Goal: Information Seeking & Learning: Learn about a topic

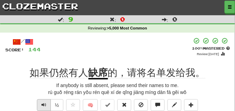
click at [45, 106] on span "Text-to-speech controls" at bounding box center [43, 105] width 5 height 5
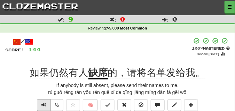
click at [45, 106] on span "Text-to-speech controls" at bounding box center [43, 105] width 5 height 5
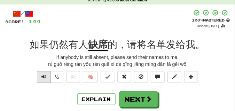
scroll to position [35, 0]
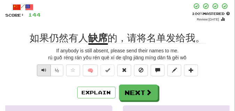
click at [42, 70] on span "Text-to-speech controls" at bounding box center [43, 70] width 5 height 5
click at [42, 71] on span "Text-to-speech controls" at bounding box center [43, 70] width 5 height 5
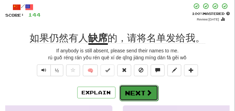
click at [136, 92] on button "Next" at bounding box center [138, 93] width 39 height 16
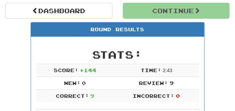
scroll to position [65, 0]
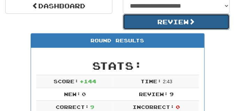
click at [138, 24] on button "Review" at bounding box center [176, 22] width 107 height 16
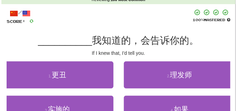
scroll to position [35, 0]
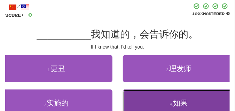
click at [139, 101] on button "4 . 如果" at bounding box center [179, 103] width 112 height 27
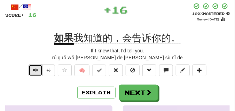
click at [36, 71] on span "Text-to-speech controls" at bounding box center [35, 70] width 5 height 5
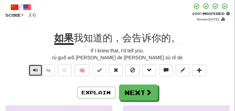
click at [36, 71] on span "Text-to-speech controls" at bounding box center [35, 70] width 5 height 5
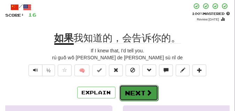
click at [146, 87] on button "Next" at bounding box center [138, 93] width 39 height 16
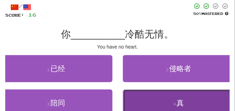
click at [140, 95] on button "4 . 真" at bounding box center [179, 103] width 112 height 27
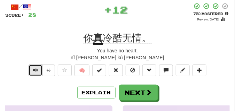
click at [31, 72] on button "Text-to-speech controls" at bounding box center [36, 71] width 14 height 12
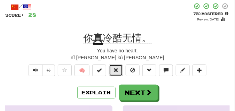
click at [121, 69] on button at bounding box center [116, 71] width 14 height 12
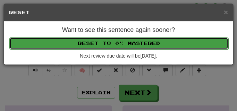
click at [114, 41] on button "Reset to 0% Mastered" at bounding box center [118, 44] width 219 height 12
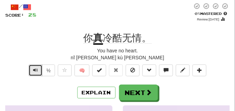
click at [35, 69] on span "Text-to-speech controls" at bounding box center [35, 70] width 5 height 5
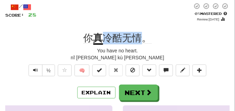
drag, startPoint x: 102, startPoint y: 37, endPoint x: 139, endPoint y: 39, distance: 36.9
click at [139, 39] on div "你 真 冷酷无情。" at bounding box center [117, 38] width 224 height 13
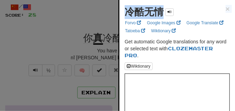
copy div "冷酷无情 × Forvo Google Images Google Translate Tatoeba Wiktionary"
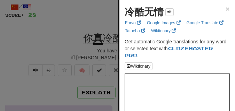
click at [72, 30] on div at bounding box center [117, 55] width 235 height 111
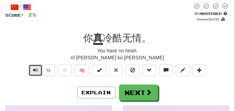
click at [36, 72] on span "Text-to-speech controls" at bounding box center [35, 70] width 5 height 5
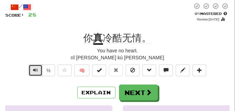
click at [36, 72] on span "Text-to-speech controls" at bounding box center [35, 70] width 5 height 5
click at [36, 68] on span "Text-to-speech controls" at bounding box center [35, 70] width 5 height 5
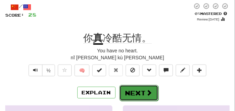
click at [135, 89] on button "Next" at bounding box center [138, 93] width 39 height 16
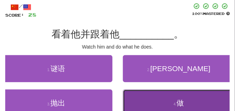
click at [136, 99] on button "4 . 做" at bounding box center [179, 103] width 112 height 27
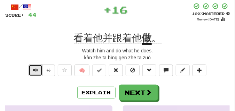
click at [34, 70] on span "Text-to-speech controls" at bounding box center [35, 70] width 5 height 5
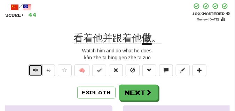
click at [34, 70] on span "Text-to-speech controls" at bounding box center [35, 70] width 5 height 5
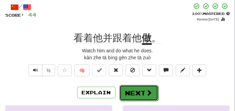
click at [145, 87] on button "Next" at bounding box center [138, 93] width 39 height 16
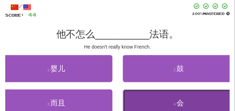
click at [166, 97] on button "4 . 会" at bounding box center [179, 103] width 112 height 27
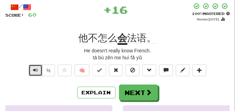
click at [35, 68] on span "Text-to-speech controls" at bounding box center [35, 70] width 5 height 5
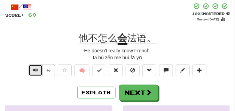
click at [35, 68] on span "Text-to-speech controls" at bounding box center [35, 70] width 5 height 5
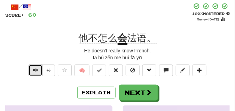
click at [35, 68] on span "Text-to-speech controls" at bounding box center [35, 70] width 5 height 5
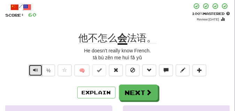
click at [35, 68] on span "Text-to-speech controls" at bounding box center [35, 70] width 5 height 5
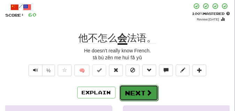
click at [137, 89] on button "Next" at bounding box center [138, 93] width 39 height 16
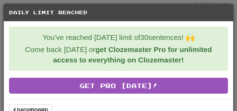
scroll to position [13, 0]
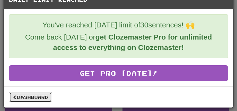
click at [27, 94] on link "Dashboard" at bounding box center [30, 97] width 43 height 10
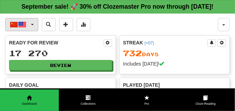
click at [31, 31] on button "中文 / English" at bounding box center [21, 24] width 33 height 13
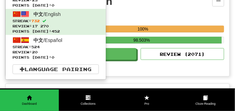
scroll to position [156, 0]
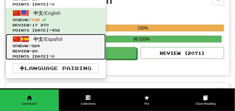
click at [40, 48] on span "524" at bounding box center [35, 46] width 8 height 4
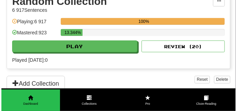
scroll to position [156, 0]
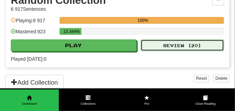
click at [154, 51] on button "Review ( 20 )" at bounding box center [181, 46] width 83 height 12
select select "**"
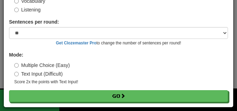
scroll to position [56, 0]
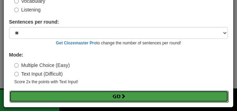
click at [73, 99] on button "Go" at bounding box center [118, 97] width 219 height 12
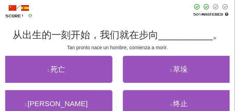
scroll to position [35, 0]
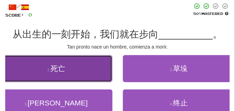
click at [61, 77] on button "1 . 死亡" at bounding box center [56, 68] width 112 height 27
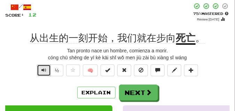
click at [42, 68] on span "Text-to-speech controls" at bounding box center [43, 70] width 5 height 5
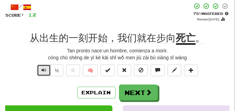
click at [42, 68] on span "Text-to-speech controls" at bounding box center [43, 70] width 5 height 5
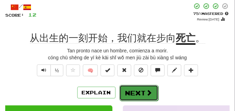
click at [131, 89] on button "Next" at bounding box center [138, 93] width 39 height 16
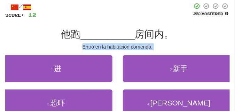
drag, startPoint x: 56, startPoint y: 54, endPoint x: 52, endPoint y: 48, distance: 7.2
click at [52, 48] on div "/ Score: 12 25 % Mastered 他跑 __________ 房间内。 Entró en la habitación corriendo. …" at bounding box center [117, 71] width 224 height 137
click at [52, 48] on div "Entró en la habitación corriendo." at bounding box center [117, 46] width 224 height 7
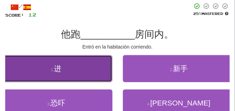
click at [58, 64] on button "1 . 进" at bounding box center [56, 68] width 112 height 27
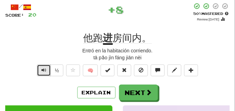
click at [40, 70] on button "Text-to-speech controls" at bounding box center [44, 71] width 14 height 12
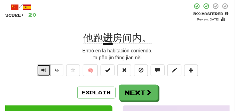
click at [40, 70] on button "Text-to-speech controls" at bounding box center [44, 71] width 14 height 12
click at [43, 70] on span "Text-to-speech controls" at bounding box center [43, 70] width 5 height 5
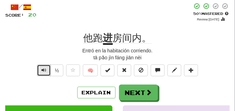
click at [43, 70] on span "Text-to-speech controls" at bounding box center [43, 70] width 5 height 5
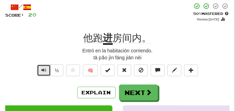
click at [43, 70] on span "Text-to-speech controls" at bounding box center [43, 70] width 5 height 5
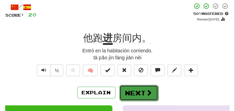
click at [135, 88] on button "Next" at bounding box center [138, 93] width 39 height 16
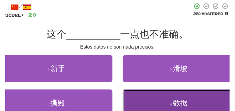
click at [138, 99] on button "4 . 数据" at bounding box center [179, 103] width 112 height 27
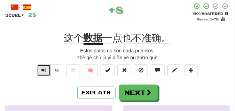
click at [41, 71] on span "Text-to-speech controls" at bounding box center [43, 70] width 5 height 5
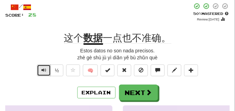
click at [43, 69] on span "Text-to-speech controls" at bounding box center [43, 70] width 5 height 5
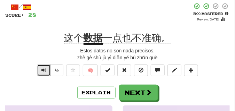
click at [43, 69] on span "Text-to-speech controls" at bounding box center [43, 70] width 5 height 5
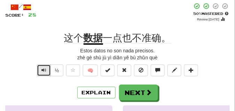
click at [43, 69] on span "Text-to-speech controls" at bounding box center [43, 70] width 5 height 5
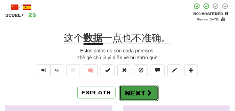
click at [141, 87] on button "Next" at bounding box center [138, 93] width 39 height 16
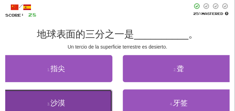
click at [69, 100] on button "3 . 沙漠" at bounding box center [56, 103] width 112 height 27
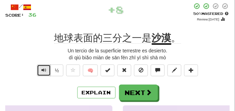
click at [44, 72] on span "Text-to-speech controls" at bounding box center [43, 70] width 5 height 5
click at [44, 71] on span "Text-to-speech controls" at bounding box center [43, 70] width 5 height 5
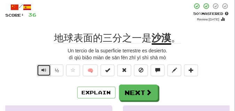
click at [44, 71] on span "Text-to-speech controls" at bounding box center [43, 70] width 5 height 5
click at [43, 70] on span "Text-to-speech controls" at bounding box center [43, 70] width 5 height 5
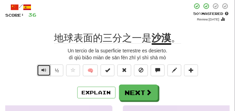
click at [43, 70] on span "Text-to-speech controls" at bounding box center [43, 70] width 5 height 5
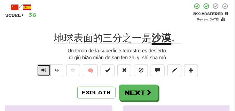
click at [43, 70] on span "Text-to-speech controls" at bounding box center [43, 70] width 5 height 5
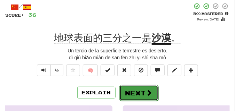
click at [134, 87] on button "Next" at bounding box center [138, 93] width 39 height 16
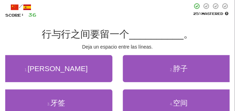
click at [50, 50] on div "Deja un espacio entre las líneas." at bounding box center [117, 46] width 224 height 7
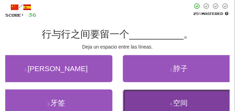
click at [140, 97] on button "4 . 空间" at bounding box center [179, 103] width 112 height 27
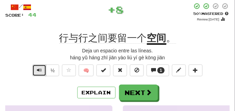
click at [37, 66] on button "Text-to-speech controls" at bounding box center [39, 71] width 14 height 12
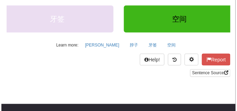
scroll to position [174, 0]
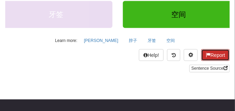
click at [217, 54] on button "Report" at bounding box center [215, 55] width 29 height 12
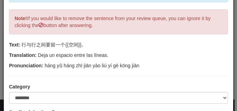
scroll to position [52, 0]
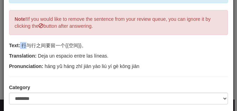
drag, startPoint x: 21, startPoint y: 45, endPoint x: 25, endPoint y: 46, distance: 4.9
click at [25, 46] on p "Text: 行与行之间要留一个{{空间}}。" at bounding box center [118, 45] width 219 height 7
click at [25, 48] on p "Text: 行与行之间要留一个{{空间}}。" at bounding box center [118, 45] width 219 height 7
click at [25, 46] on p "Text: 行与行之间要留一个{{空间}}。" at bounding box center [118, 45] width 219 height 7
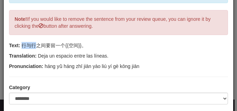
drag, startPoint x: 22, startPoint y: 45, endPoint x: 37, endPoint y: 46, distance: 15.3
click at [37, 46] on p "Text: 行与行之间要留一个{{空间}}。" at bounding box center [118, 45] width 219 height 7
copy p "行与行"
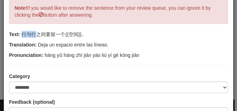
scroll to position [70, 0]
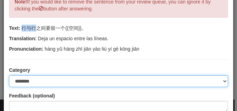
click at [222, 81] on select "**********" at bounding box center [118, 81] width 219 height 12
select select "**********"
click at [9, 75] on select "**********" at bounding box center [118, 81] width 219 height 12
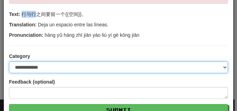
scroll to position [104, 0]
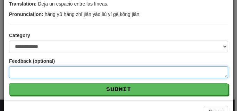
paste textarea "***"
type textarea "***"
type textarea "*"
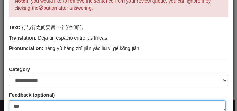
scroll to position [70, 0]
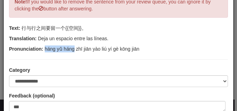
drag, startPoint x: 46, startPoint y: 48, endPoint x: 74, endPoint y: 49, distance: 28.2
click at [74, 49] on p "Pronunciation: háng yǔ háng zhī jiān yào liú yí gè kōng jiān" at bounding box center [118, 49] width 219 height 7
copy p "háng yǔ háng"
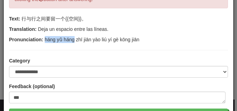
scroll to position [87, 0]
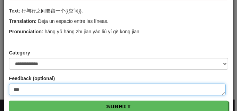
click at [51, 88] on textarea "***" at bounding box center [117, 90] width 217 height 12
type textarea "***"
type textarea "*"
paste textarea "**********"
type textarea "**********"
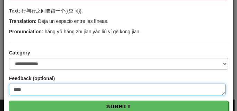
type textarea "*"
type textarea "**********"
type textarea "*"
type textarea "**********"
type textarea "*"
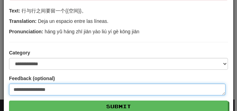
type textarea "**********"
type textarea "*"
type textarea "**********"
type textarea "*"
type textarea "**********"
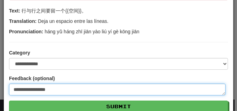
type textarea "*"
type textarea "**********"
type textarea "*"
type textarea "**********"
type textarea "*"
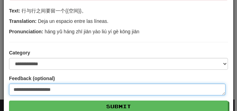
type textarea "**********"
type textarea "*"
type textarea "**********"
type textarea "*"
type textarea "**********"
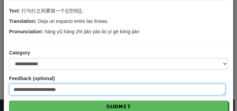
type textarea "*"
type textarea "**********"
type textarea "*"
type textarea "**********"
type textarea "*"
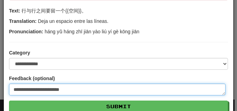
type textarea "**********"
type textarea "*"
type textarea "**********"
type textarea "*"
type textarea "**********"
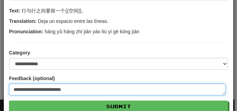
type textarea "*"
type textarea "**********"
type textarea "*"
type textarea "**********"
type textarea "*"
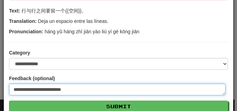
type textarea "**********"
type textarea "*"
type textarea "**********"
type textarea "*"
type textarea "**********"
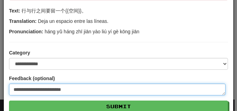
type textarea "*"
type textarea "**********"
type textarea "*"
type textarea "**********"
type textarea "*"
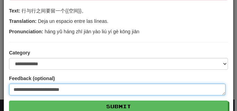
type textarea "**********"
type textarea "*"
type textarea "**********"
type textarea "*"
type textarea "**********"
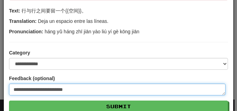
type textarea "*"
type textarea "**********"
type textarea "*"
type textarea "**********"
type textarea "*"
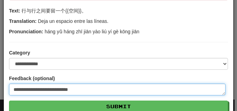
type textarea "**********"
type textarea "*"
type textarea "**********"
type textarea "*"
type textarea "**********"
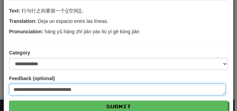
type textarea "*"
type textarea "**********"
type textarea "*"
type textarea "**********"
type textarea "*"
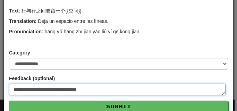
type textarea "**********"
type textarea "*"
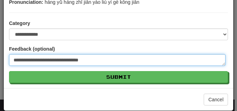
scroll to position [120, 0]
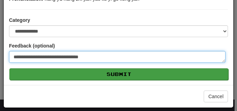
type textarea "**********"
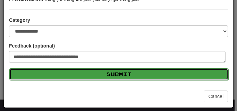
click at [81, 73] on button "Submit" at bounding box center [118, 74] width 219 height 12
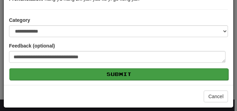
type textarea "*"
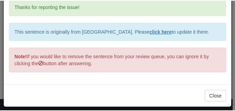
scroll to position [29, 0]
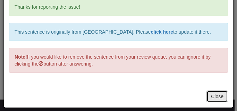
click at [218, 96] on button "Close" at bounding box center [218, 97] width 22 height 12
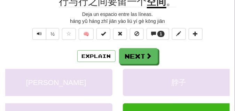
scroll to position [70, 0]
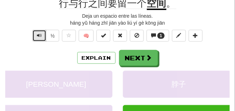
click at [38, 37] on span "Text-to-speech controls" at bounding box center [39, 35] width 5 height 5
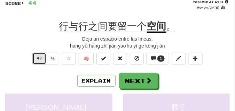
scroll to position [52, 0]
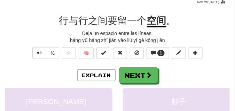
click at [41, 46] on div "/ Score: 44 + 8 50 % Mastered Review: [DATE] 行与行之间要留一个 空间 。 Deja un espacio ent…" at bounding box center [117, 89] width 224 height 209
click at [41, 52] on span "Text-to-speech controls" at bounding box center [39, 52] width 5 height 5
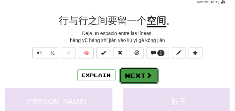
click at [151, 73] on span at bounding box center [149, 75] width 6 height 6
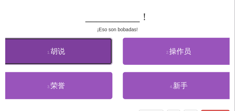
click at [66, 54] on button "1 . [PERSON_NAME]" at bounding box center [56, 51] width 112 height 27
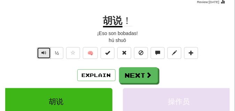
click at [46, 51] on span "Text-to-speech controls" at bounding box center [43, 52] width 5 height 5
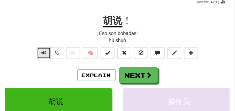
click at [46, 51] on span "Text-to-speech controls" at bounding box center [43, 52] width 5 height 5
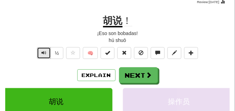
click at [46, 51] on span "Text-to-speech controls" at bounding box center [43, 52] width 5 height 5
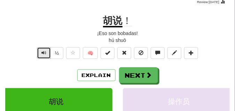
click at [46, 51] on span "Text-to-speech controls" at bounding box center [43, 52] width 5 height 5
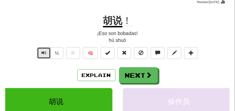
click at [46, 51] on span "Text-to-speech controls" at bounding box center [43, 52] width 5 height 5
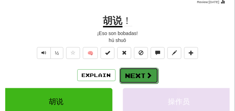
click at [137, 70] on button "Next" at bounding box center [138, 76] width 39 height 16
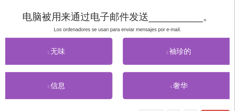
scroll to position [35, 0]
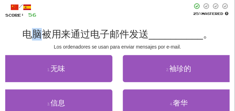
click at [35, 34] on span "电脑被用来通过电子邮件发送" at bounding box center [85, 34] width 127 height 11
click at [58, 13] on div at bounding box center [114, 11] width 155 height 16
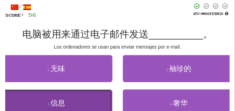
click at [43, 94] on button "3 . 信息" at bounding box center [56, 103] width 112 height 27
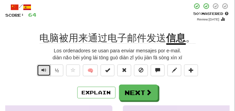
click at [42, 71] on span "Text-to-speech controls" at bounding box center [43, 70] width 5 height 5
click at [42, 70] on span "Text-to-speech controls" at bounding box center [43, 70] width 5 height 5
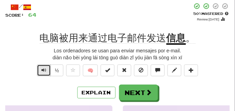
click at [42, 70] on span "Text-to-speech controls" at bounding box center [43, 70] width 5 height 5
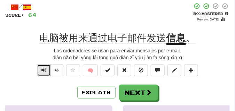
click at [42, 70] on span "Text-to-speech controls" at bounding box center [43, 70] width 5 height 5
click at [44, 73] on span "Text-to-speech controls" at bounding box center [43, 70] width 5 height 5
click at [44, 72] on span "Text-to-speech controls" at bounding box center [43, 70] width 5 height 5
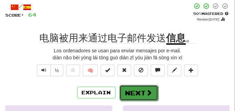
click at [132, 89] on button "Next" at bounding box center [138, 93] width 39 height 16
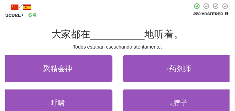
click at [41, 51] on div "/ Score: 64 25 % Mastered 大家都在 __________ 地听着。 Todos estaban escuchando atentam…" at bounding box center [117, 71] width 224 height 137
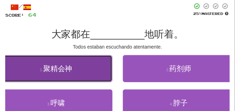
click at [46, 73] on button "1 . 聚精会神" at bounding box center [56, 68] width 112 height 27
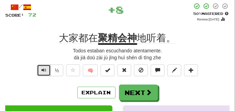
click at [42, 68] on span "Text-to-speech controls" at bounding box center [43, 70] width 5 height 5
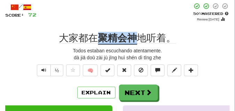
drag, startPoint x: 100, startPoint y: 37, endPoint x: 134, endPoint y: 37, distance: 34.4
click at [134, 37] on u "聚精会神" at bounding box center [117, 39] width 39 height 12
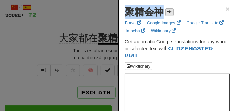
drag, startPoint x: 122, startPoint y: 15, endPoint x: 167, endPoint y: 16, distance: 45.5
copy div "聚精会神"
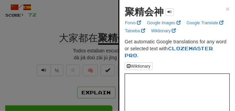
click at [78, 21] on div at bounding box center [117, 55] width 235 height 111
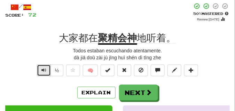
click at [40, 73] on button "Text-to-speech controls" at bounding box center [44, 71] width 14 height 12
click at [40, 72] on button "Text-to-speech controls" at bounding box center [44, 71] width 14 height 12
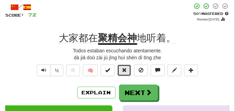
click at [124, 72] on span at bounding box center [124, 70] width 5 height 5
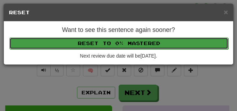
click at [122, 44] on button "Reset to 0% Mastered" at bounding box center [118, 44] width 219 height 12
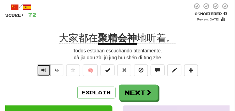
click at [43, 71] on span "Text-to-speech controls" at bounding box center [43, 70] width 5 height 5
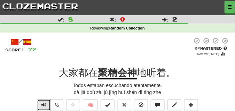
scroll to position [17, 0]
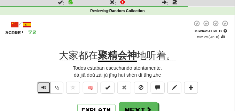
click at [44, 87] on span "Text-to-speech controls" at bounding box center [43, 87] width 5 height 5
click at [44, 86] on span "Text-to-speech controls" at bounding box center [43, 87] width 5 height 5
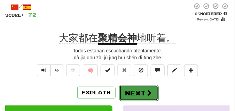
click at [138, 90] on button "Next" at bounding box center [138, 93] width 39 height 16
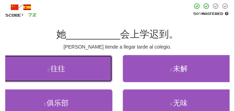
drag, startPoint x: 82, startPoint y: 56, endPoint x: 73, endPoint y: 49, distance: 11.5
click at [73, 49] on div "/ Score: 72 50 % Mastered 她 __________ 会上学迟到。 Ella tiende a llegar tarde al col…" at bounding box center [117, 71] width 224 height 137
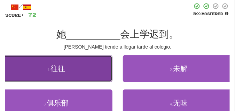
click at [73, 64] on button "1 . 往往" at bounding box center [56, 68] width 112 height 27
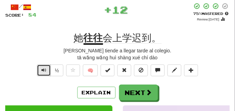
click at [45, 68] on span "Text-to-speech controls" at bounding box center [43, 70] width 5 height 5
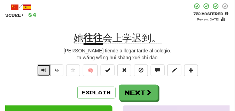
click at [45, 68] on span "Text-to-speech controls" at bounding box center [43, 70] width 5 height 5
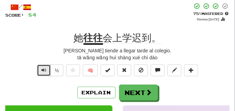
click at [45, 68] on span "Text-to-speech controls" at bounding box center [43, 70] width 5 height 5
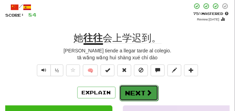
click at [134, 88] on button "Next" at bounding box center [138, 93] width 39 height 16
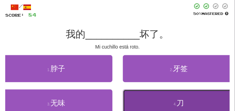
click at [152, 98] on button "4 . 刀" at bounding box center [179, 103] width 112 height 27
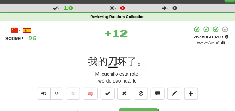
scroll to position [17, 0]
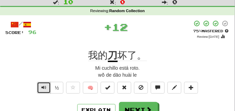
click at [38, 90] on button "Text-to-speech controls" at bounding box center [44, 88] width 14 height 12
click at [39, 89] on button "Text-to-speech controls" at bounding box center [44, 88] width 14 height 12
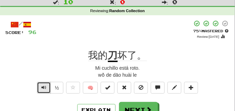
click at [44, 88] on span "Text-to-speech controls" at bounding box center [43, 87] width 5 height 5
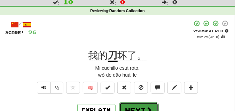
click at [129, 103] on button "Next" at bounding box center [138, 111] width 39 height 16
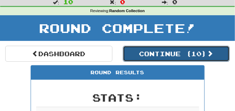
click at [169, 55] on button "Continue ( 10 )" at bounding box center [176, 54] width 107 height 16
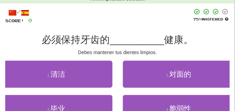
scroll to position [35, 0]
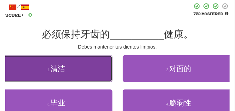
click at [50, 74] on button "1 . 清洁" at bounding box center [56, 68] width 112 height 27
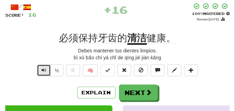
click at [43, 73] on button "Text-to-speech controls" at bounding box center [44, 71] width 14 height 12
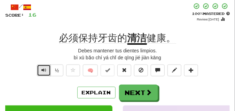
click at [43, 73] on button "Text-to-speech controls" at bounding box center [44, 71] width 14 height 12
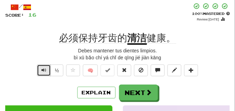
click at [43, 73] on button "Text-to-speech controls" at bounding box center [44, 71] width 14 height 12
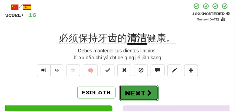
click at [130, 89] on button "Next" at bounding box center [138, 93] width 39 height 16
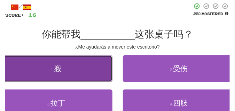
click at [52, 68] on small "1 ." at bounding box center [52, 70] width 3 height 4
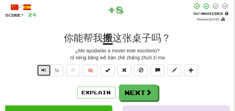
click at [42, 71] on span "Text-to-speech controls" at bounding box center [43, 70] width 5 height 5
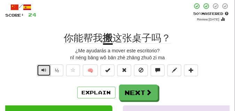
click at [42, 71] on span "Text-to-speech controls" at bounding box center [43, 70] width 5 height 5
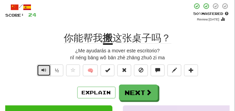
click at [42, 71] on span "Text-to-speech controls" at bounding box center [43, 70] width 5 height 5
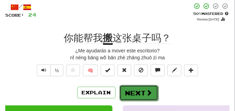
click at [129, 87] on button "Next" at bounding box center [138, 93] width 39 height 16
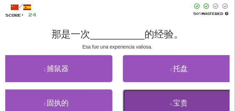
click at [130, 94] on button "4 . 宝贵" at bounding box center [179, 103] width 112 height 27
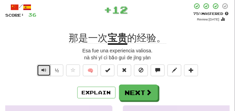
click at [42, 70] on span "Text-to-speech controls" at bounding box center [43, 70] width 5 height 5
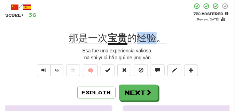
drag, startPoint x: 135, startPoint y: 41, endPoint x: 155, endPoint y: 39, distance: 19.9
click at [155, 39] on span "的经验。" at bounding box center [146, 38] width 39 height 11
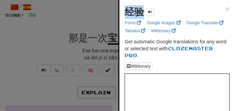
drag, startPoint x: 118, startPoint y: 15, endPoint x: 141, endPoint y: 15, distance: 23.3
copy body "经验"
click at [36, 44] on div at bounding box center [117, 55] width 235 height 111
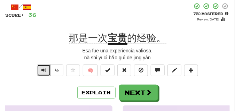
click at [41, 72] on span "Text-to-speech controls" at bounding box center [43, 70] width 5 height 5
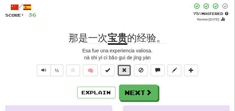
click at [124, 70] on span at bounding box center [124, 70] width 5 height 5
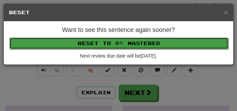
click at [114, 39] on button "Reset to 0% Mastered" at bounding box center [118, 44] width 219 height 12
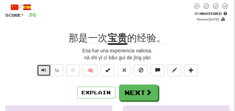
click at [40, 72] on button "Text-to-speech controls" at bounding box center [44, 71] width 14 height 12
click at [43, 71] on span "Text-to-speech controls" at bounding box center [43, 70] width 5 height 5
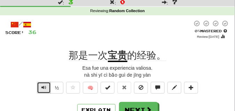
click at [47, 90] on button "Text-to-speech controls" at bounding box center [44, 88] width 14 height 12
click at [47, 89] on button "Text-to-speech controls" at bounding box center [44, 88] width 14 height 12
click at [45, 88] on span "Text-to-speech controls" at bounding box center [43, 87] width 5 height 5
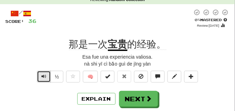
scroll to position [35, 0]
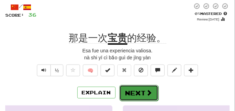
click at [130, 88] on button "Next" at bounding box center [138, 93] width 39 height 16
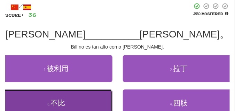
click at [73, 100] on button "3 . 不比" at bounding box center [56, 103] width 112 height 27
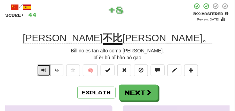
click at [44, 71] on span "Text-to-speech controls" at bounding box center [43, 70] width 5 height 5
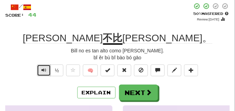
click at [44, 71] on span "Text-to-speech controls" at bounding box center [43, 70] width 5 height 5
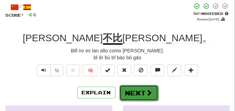
click at [141, 87] on button "Next" at bounding box center [138, 93] width 39 height 16
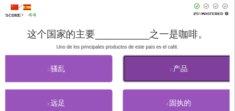
click at [170, 72] on small "2 ." at bounding box center [171, 70] width 3 height 4
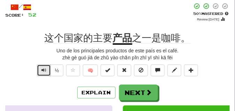
click at [40, 68] on button "Text-to-speech controls" at bounding box center [44, 71] width 14 height 12
click at [42, 68] on span "Text-to-speech controls" at bounding box center [43, 70] width 5 height 5
click at [44, 71] on span "Text-to-speech controls" at bounding box center [43, 70] width 5 height 5
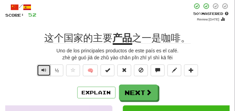
click at [44, 71] on span "Text-to-speech controls" at bounding box center [43, 70] width 5 height 5
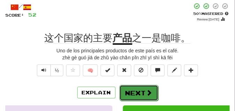
click at [132, 88] on button "Next" at bounding box center [138, 93] width 39 height 16
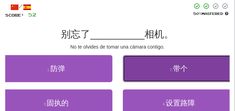
click at [178, 71] on span "带个" at bounding box center [180, 69] width 15 height 8
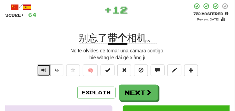
click at [41, 69] on span "Text-to-speech controls" at bounding box center [43, 70] width 5 height 5
click at [43, 69] on span "Text-to-speech controls" at bounding box center [43, 70] width 5 height 5
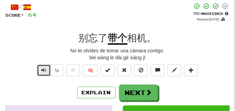
click at [43, 69] on span "Text-to-speech controls" at bounding box center [43, 70] width 5 height 5
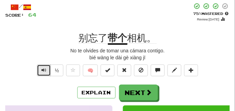
click at [43, 69] on span "Text-to-speech controls" at bounding box center [43, 70] width 5 height 5
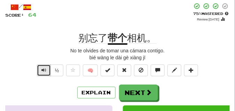
click at [43, 69] on span "Text-to-speech controls" at bounding box center [43, 70] width 5 height 5
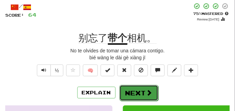
click at [128, 88] on button "Next" at bounding box center [138, 93] width 39 height 16
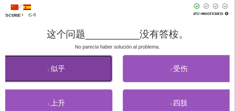
click at [100, 68] on button "1 . 似乎" at bounding box center [56, 68] width 112 height 27
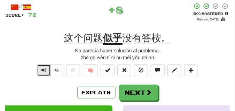
click at [44, 71] on span "Text-to-speech controls" at bounding box center [43, 70] width 5 height 5
click at [40, 71] on button "Text-to-speech controls" at bounding box center [44, 71] width 14 height 12
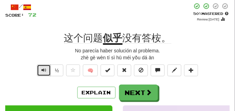
click at [47, 71] on button "Text-to-speech controls" at bounding box center [44, 71] width 14 height 12
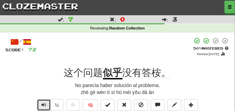
scroll to position [17, 0]
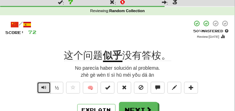
click at [42, 87] on span "Text-to-speech controls" at bounding box center [43, 87] width 5 height 5
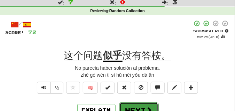
click at [123, 105] on button "Next" at bounding box center [138, 111] width 39 height 16
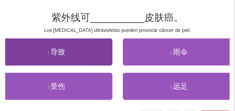
scroll to position [52, 0]
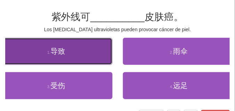
click at [80, 57] on button "1 . 导致" at bounding box center [56, 51] width 112 height 27
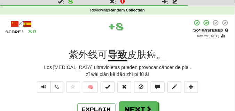
scroll to position [17, 0]
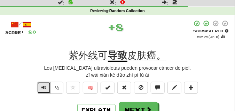
click at [46, 88] on button "Text-to-speech controls" at bounding box center [44, 88] width 14 height 12
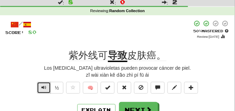
click at [46, 88] on button "Text-to-speech controls" at bounding box center [44, 88] width 14 height 12
click at [46, 86] on span "Text-to-speech controls" at bounding box center [43, 87] width 5 height 5
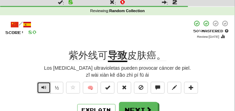
click at [46, 86] on span "Text-to-speech controls" at bounding box center [43, 87] width 5 height 5
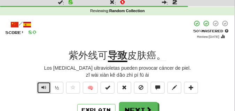
click at [46, 86] on span "Text-to-speech controls" at bounding box center [43, 87] width 5 height 5
click at [44, 87] on span "Text-to-speech controls" at bounding box center [43, 87] width 5 height 5
click at [43, 86] on span "Text-to-speech controls" at bounding box center [43, 87] width 5 height 5
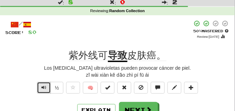
click at [43, 86] on span "Text-to-speech controls" at bounding box center [43, 87] width 5 height 5
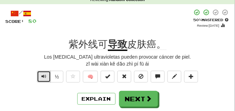
scroll to position [35, 0]
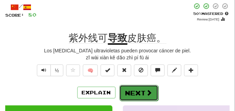
click at [144, 90] on button "Next" at bounding box center [138, 93] width 39 height 16
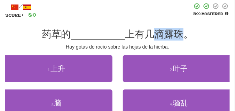
drag, startPoint x: 157, startPoint y: 32, endPoint x: 182, endPoint y: 34, distance: 25.1
click at [182, 34] on span "上有几滴露珠。" at bounding box center [159, 34] width 68 height 11
drag, startPoint x: 171, startPoint y: 36, endPoint x: 165, endPoint y: 23, distance: 14.9
click at [165, 23] on div "/ Score: 80 50 % Mastered 药草的 __________ 上有几滴露珠。 Hay gotas de rocío sobre las h…" at bounding box center [117, 71] width 224 height 137
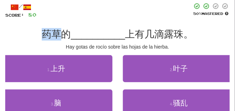
drag, startPoint x: 41, startPoint y: 37, endPoint x: 62, endPoint y: 37, distance: 20.9
click at [62, 37] on div "药草的 __________ 上有几滴露珠。" at bounding box center [117, 34] width 224 height 13
copy span "药草"
click at [138, 16] on div at bounding box center [114, 11] width 155 height 16
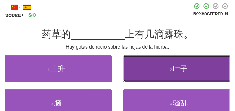
click at [146, 63] on button "2 . 叶子" at bounding box center [179, 68] width 112 height 27
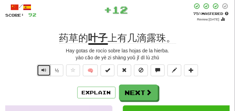
click at [43, 71] on span "Text-to-speech controls" at bounding box center [43, 70] width 5 height 5
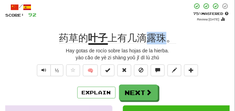
drag, startPoint x: 147, startPoint y: 37, endPoint x: 167, endPoint y: 37, distance: 20.5
click at [167, 37] on span "上有几滴露珠。" at bounding box center [142, 38] width 68 height 11
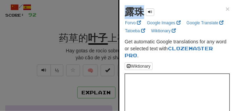
drag, startPoint x: 125, startPoint y: 14, endPoint x: 143, endPoint y: 14, distance: 17.7
click at [143, 14] on strong "露珠" at bounding box center [133, 12] width 19 height 11
copy strong "露珠"
click at [71, 23] on div at bounding box center [117, 55] width 235 height 111
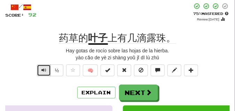
click at [44, 69] on span "Text-to-speech controls" at bounding box center [43, 70] width 5 height 5
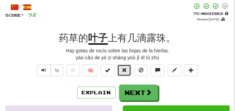
click at [124, 66] on button at bounding box center [124, 71] width 14 height 12
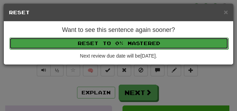
click at [114, 46] on button "Reset to 0% Mastered" at bounding box center [118, 44] width 219 height 12
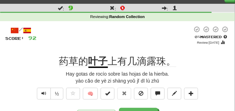
scroll to position [17, 0]
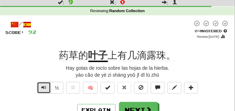
click at [47, 89] on button "Text-to-speech controls" at bounding box center [44, 88] width 14 height 12
click at [43, 87] on span "Text-to-speech controls" at bounding box center [43, 87] width 5 height 5
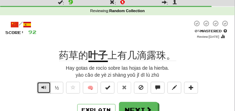
click at [43, 87] on span "Text-to-speech controls" at bounding box center [43, 87] width 5 height 5
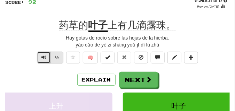
scroll to position [52, 0]
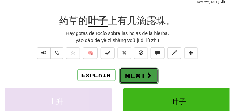
click at [147, 77] on span at bounding box center [149, 75] width 6 height 6
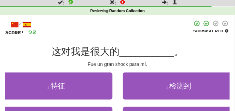
scroll to position [35, 0]
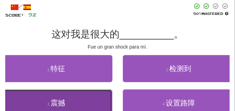
click at [88, 97] on button "3 . 震撼" at bounding box center [56, 103] width 112 height 27
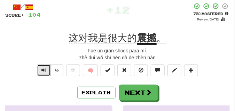
click at [45, 70] on span "Text-to-speech controls" at bounding box center [43, 70] width 5 height 5
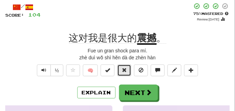
click at [123, 74] on button at bounding box center [124, 71] width 14 height 12
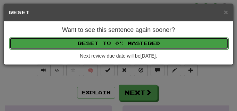
click at [113, 42] on button "Reset to 0% Mastered" at bounding box center [118, 44] width 219 height 12
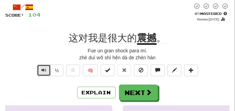
click at [39, 70] on button "Text-to-speech controls" at bounding box center [44, 71] width 14 height 12
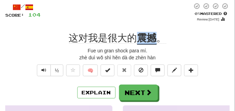
drag, startPoint x: 138, startPoint y: 37, endPoint x: 158, endPoint y: 40, distance: 20.3
click at [158, 40] on div "这对我是很大的 震撼 。" at bounding box center [117, 38] width 224 height 13
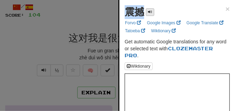
drag, startPoint x: 121, startPoint y: 15, endPoint x: 148, endPoint y: 15, distance: 27.1
copy div "震撼"
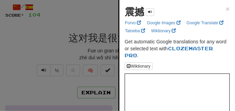
click at [75, 19] on div at bounding box center [117, 55] width 235 height 111
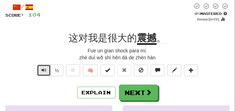
click at [42, 71] on span "Text-to-speech controls" at bounding box center [43, 70] width 5 height 5
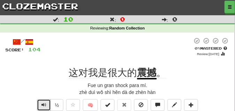
click at [42, 104] on span "Text-to-speech controls" at bounding box center [43, 105] width 5 height 5
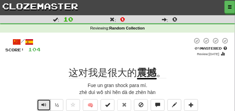
click at [42, 104] on span "Text-to-speech controls" at bounding box center [43, 105] width 5 height 5
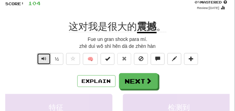
scroll to position [52, 0]
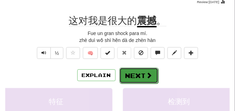
click at [128, 77] on button "Next" at bounding box center [138, 76] width 39 height 16
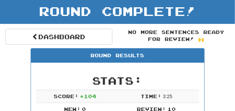
scroll to position [31, 0]
